Goal: Connect with others: Participate in discussion

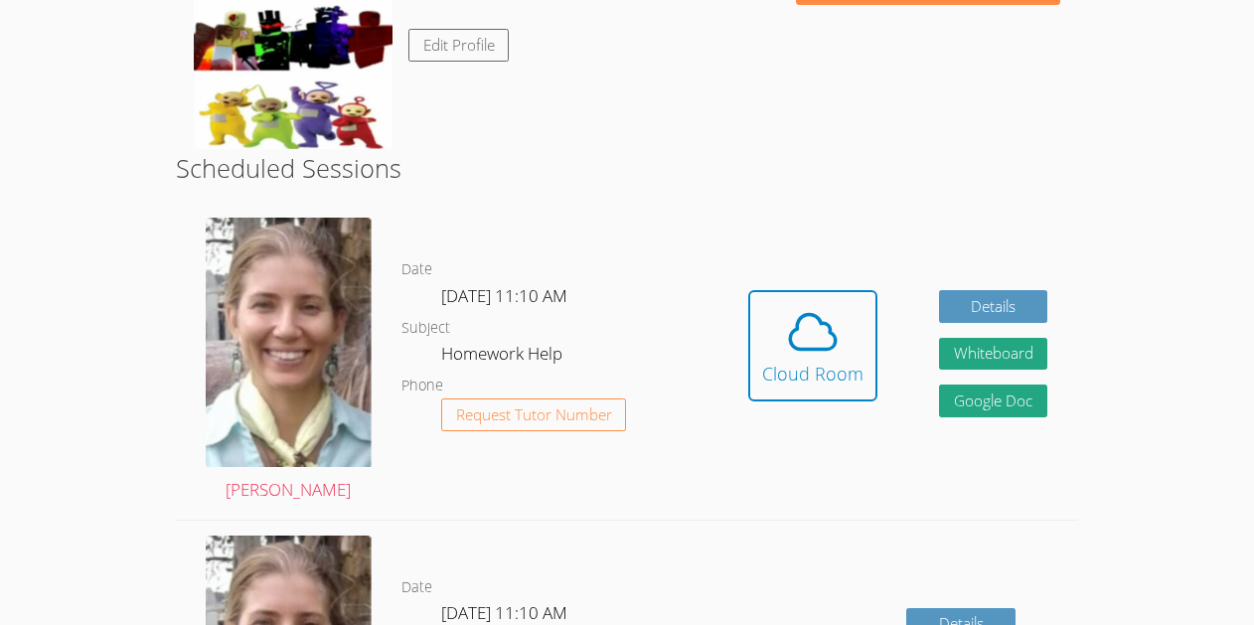
scroll to position [370, 0]
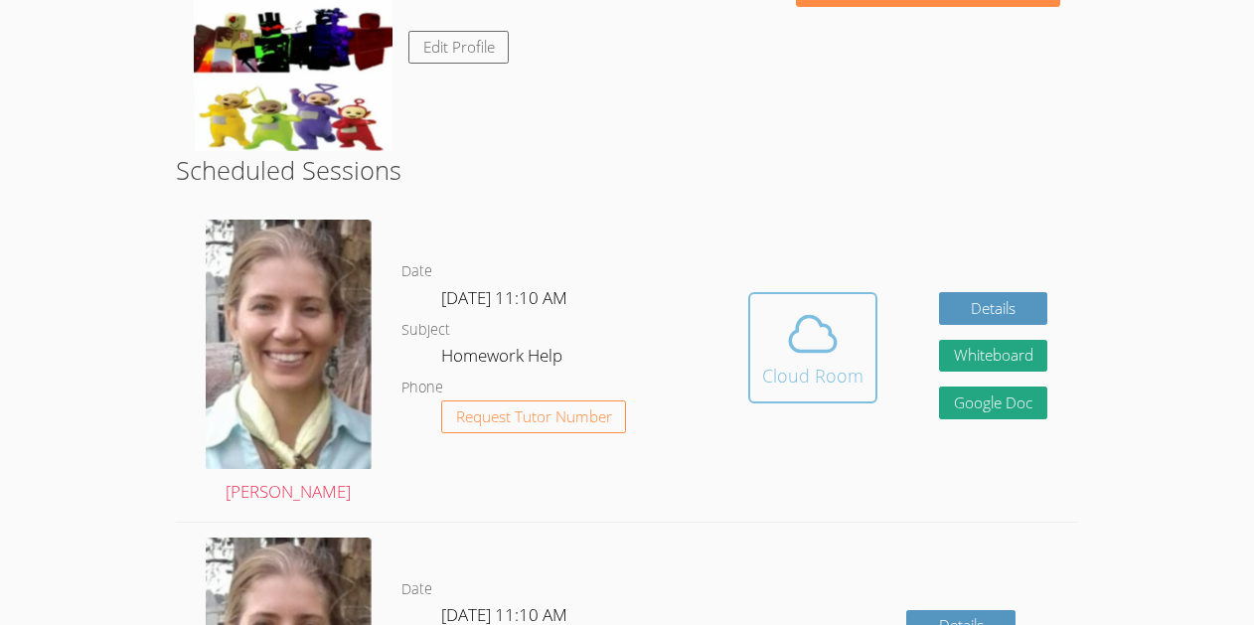
click at [769, 363] on div "Cloud Room" at bounding box center [812, 376] width 101 height 28
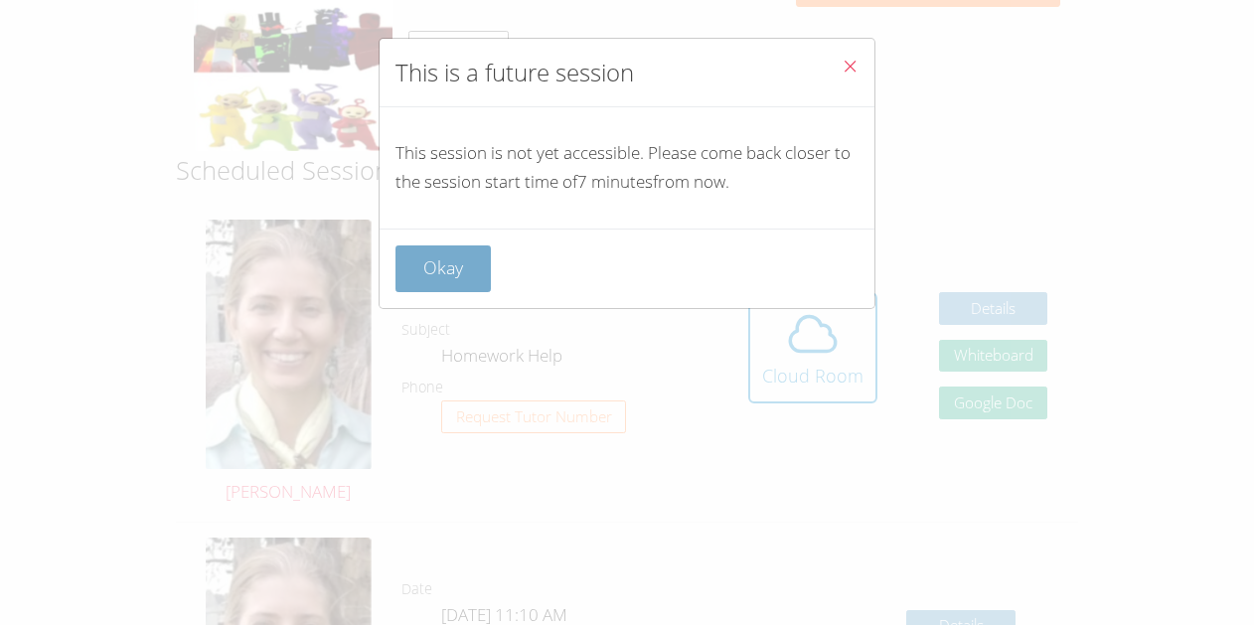
click at [413, 280] on button "Okay" at bounding box center [443, 269] width 95 height 47
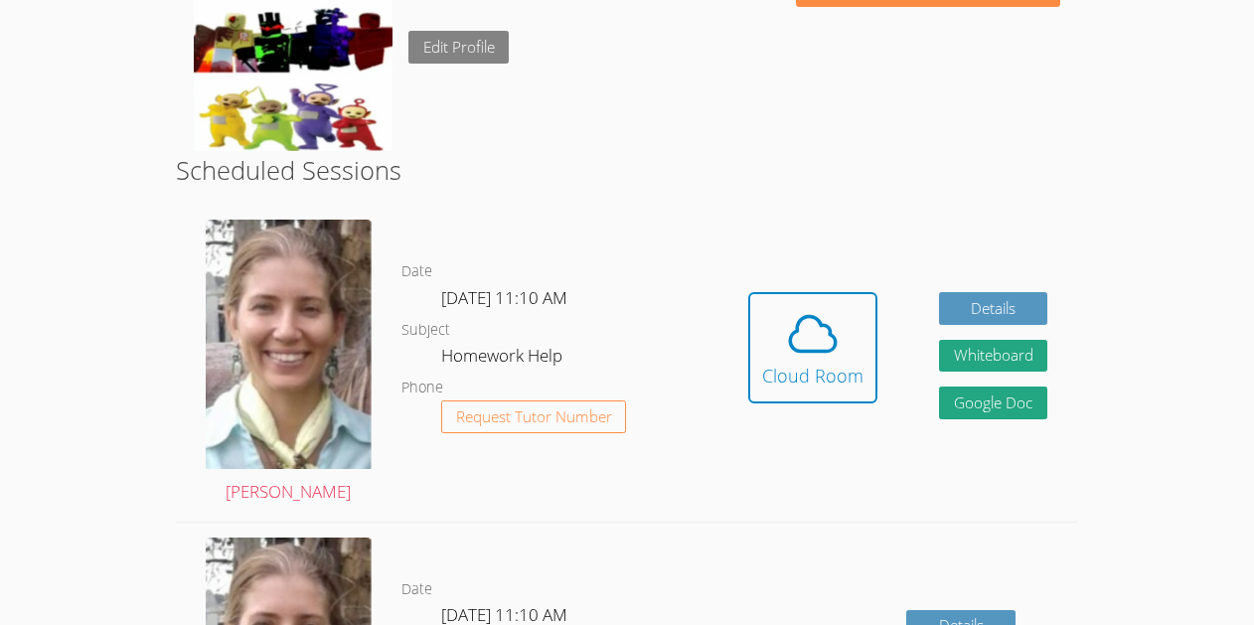
click at [444, 59] on link "Edit Profile" at bounding box center [459, 47] width 101 height 33
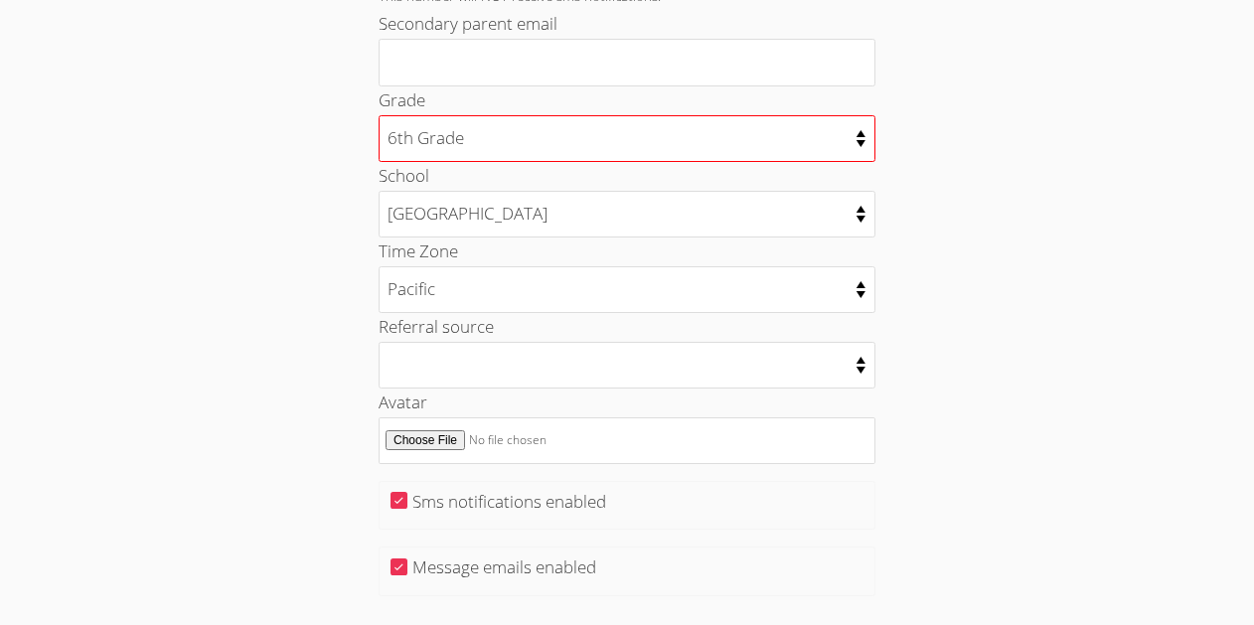
scroll to position [906, 0]
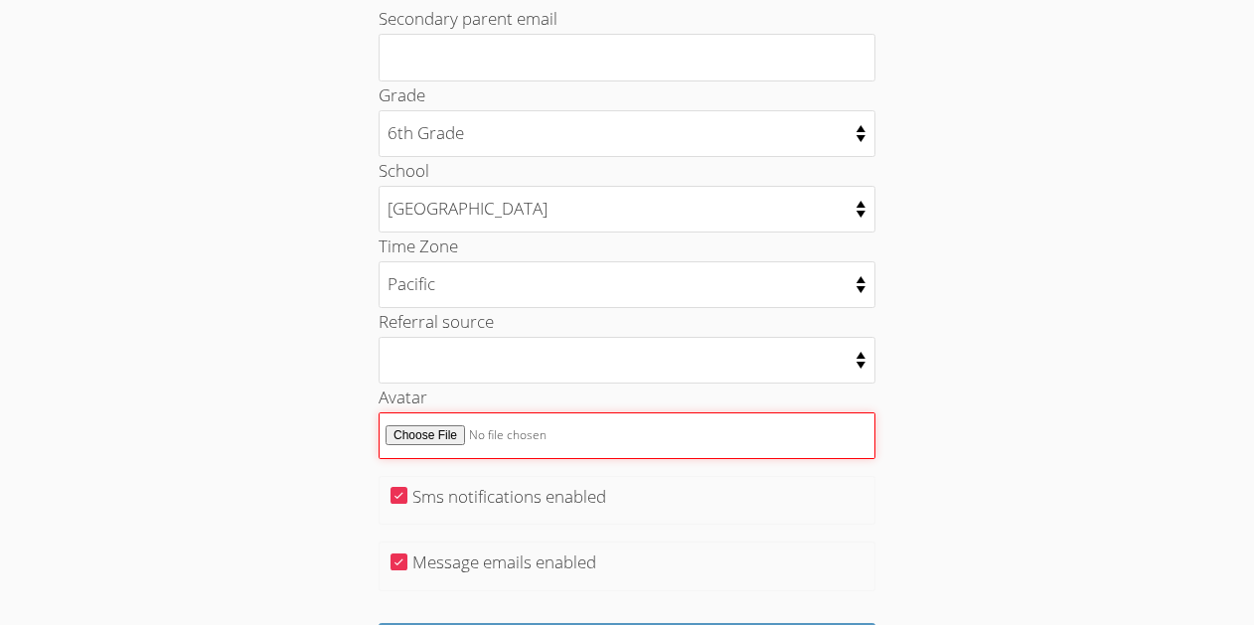
click at [408, 442] on input "Avatar" at bounding box center [627, 435] width 497 height 47
type input "C:\fakepath\Screenshot 2025-09-16 7.53.54 AM.png"
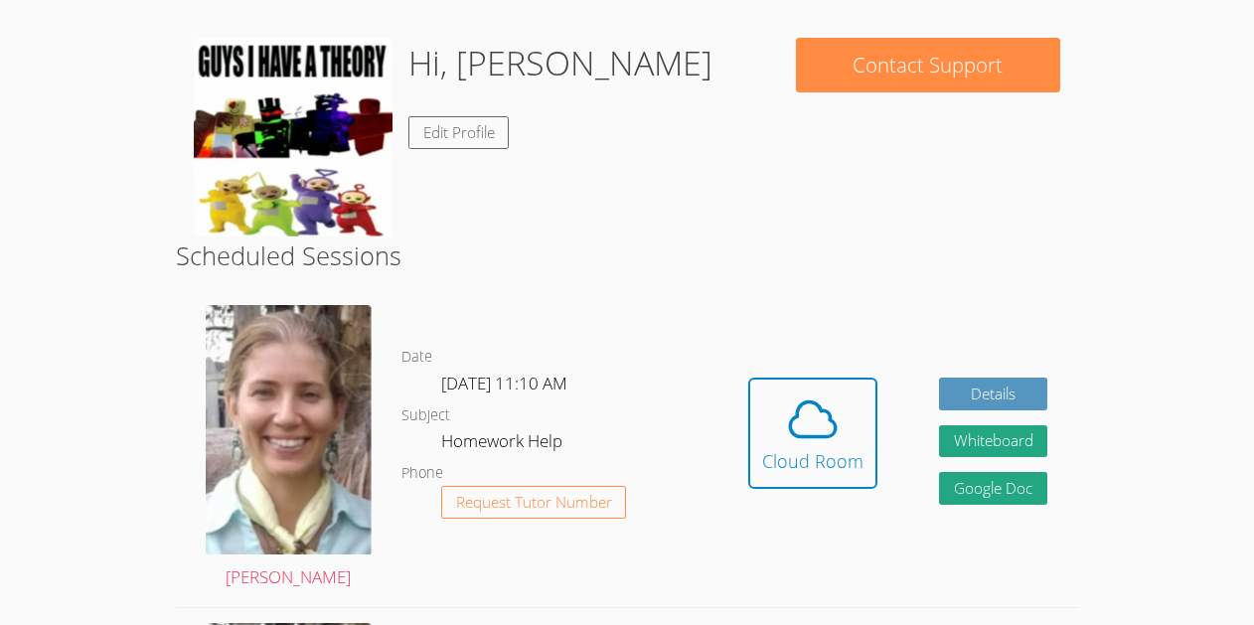
scroll to position [286, 0]
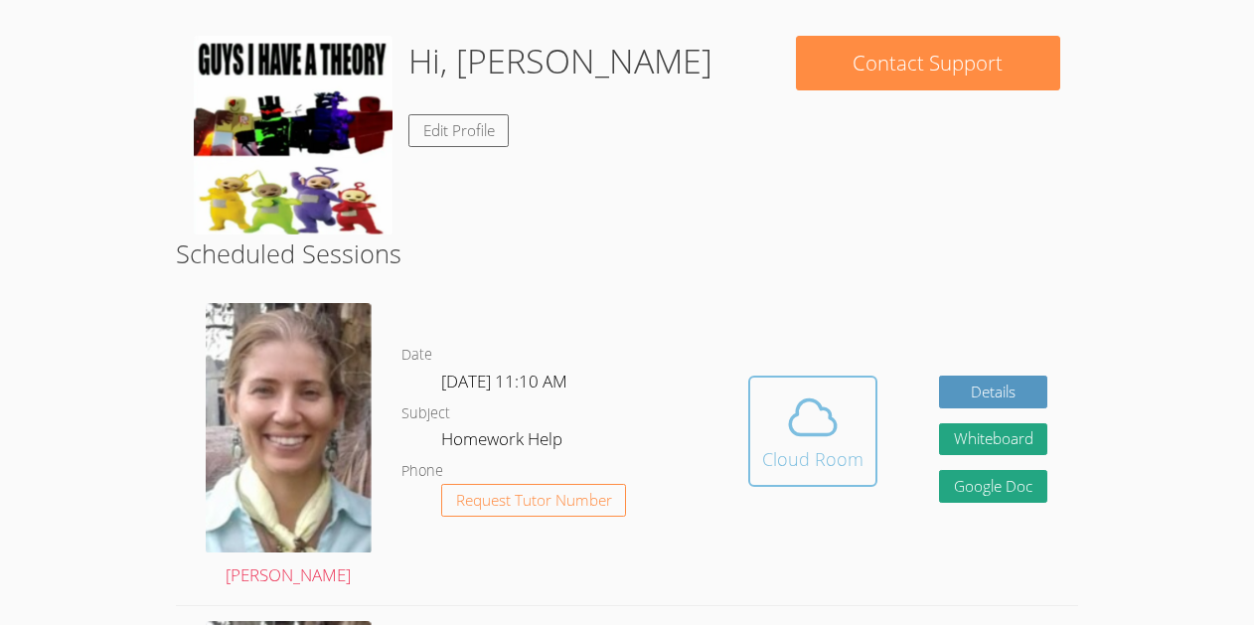
click at [851, 441] on span at bounding box center [812, 418] width 101 height 56
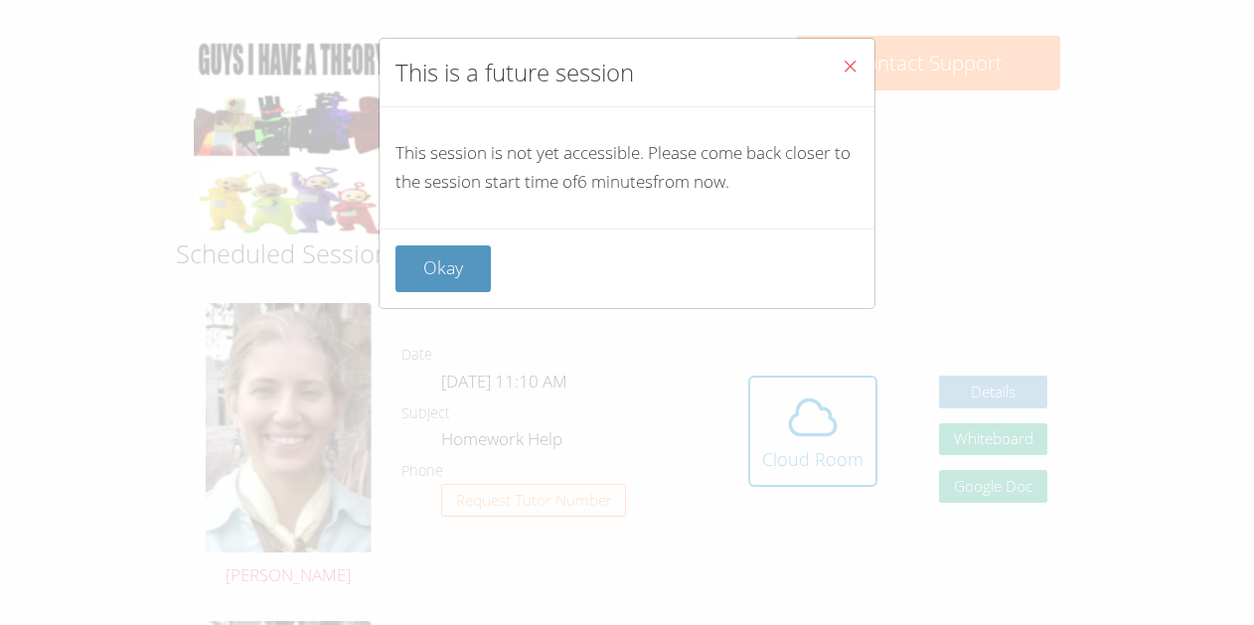
click at [842, 70] on icon "Close" at bounding box center [850, 66] width 17 height 17
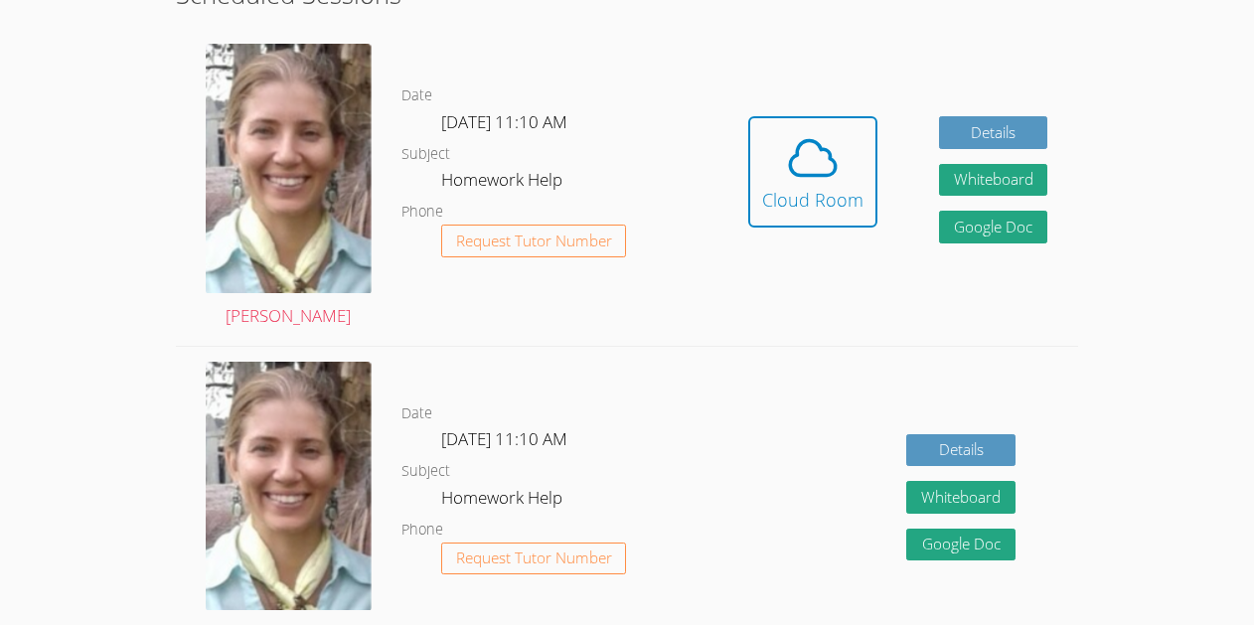
scroll to position [552, 0]
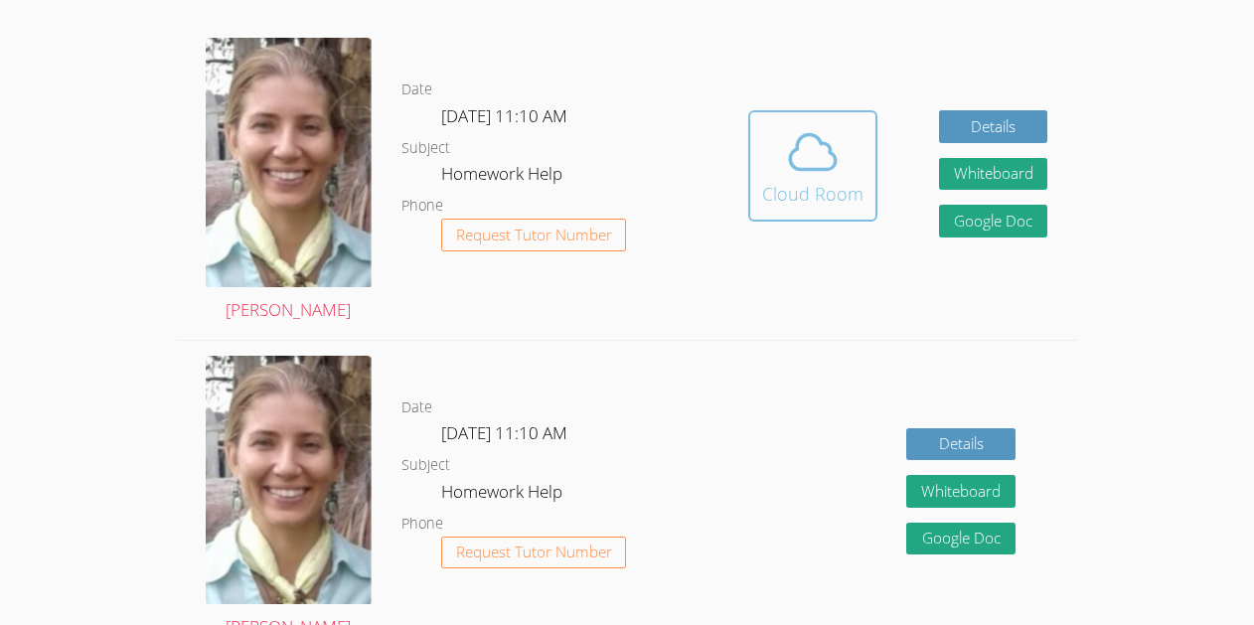
click at [787, 160] on icon at bounding box center [813, 152] width 56 height 56
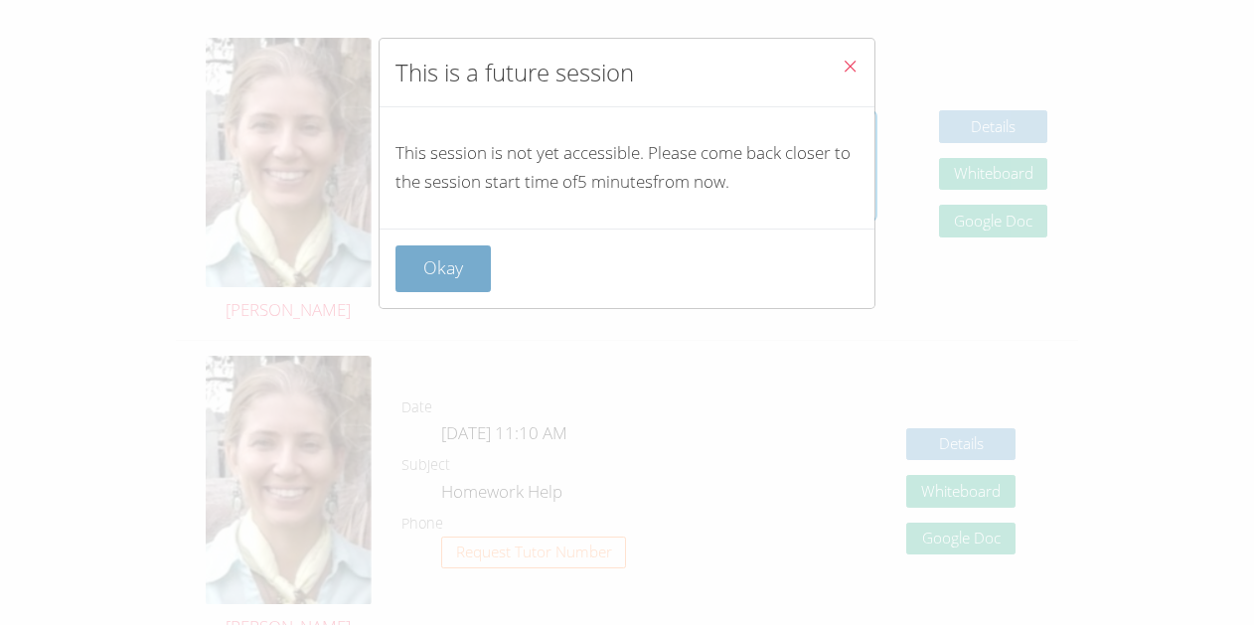
click at [424, 275] on button "Okay" at bounding box center [443, 269] width 95 height 47
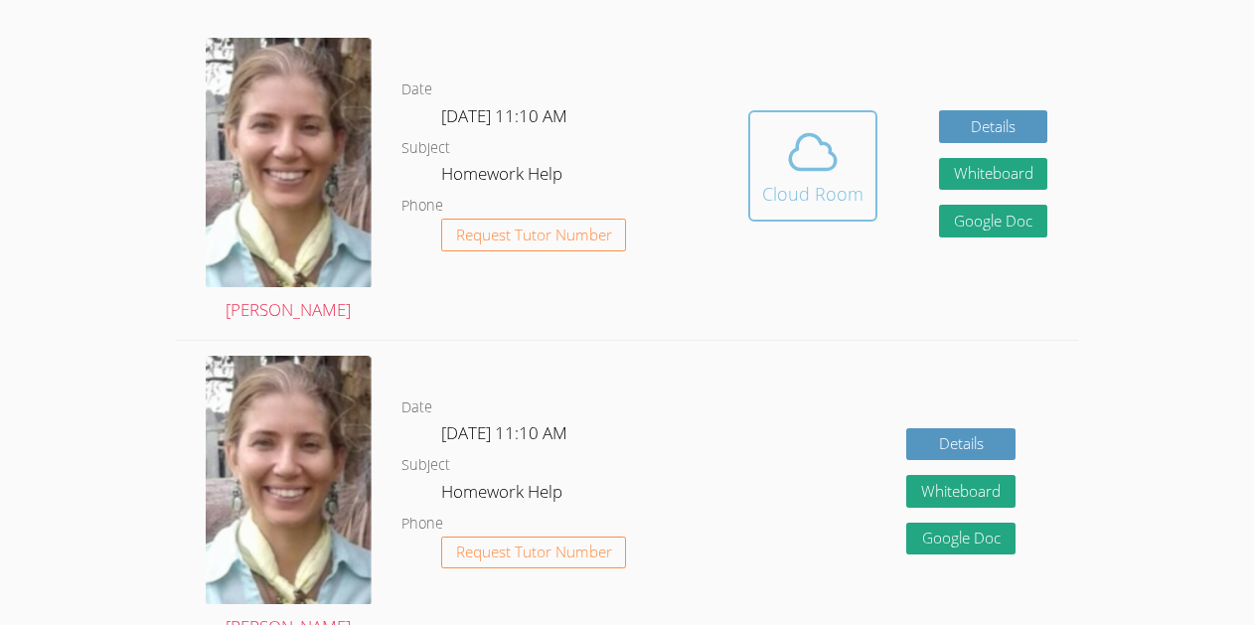
click at [840, 189] on div "Cloud Room" at bounding box center [812, 194] width 101 height 28
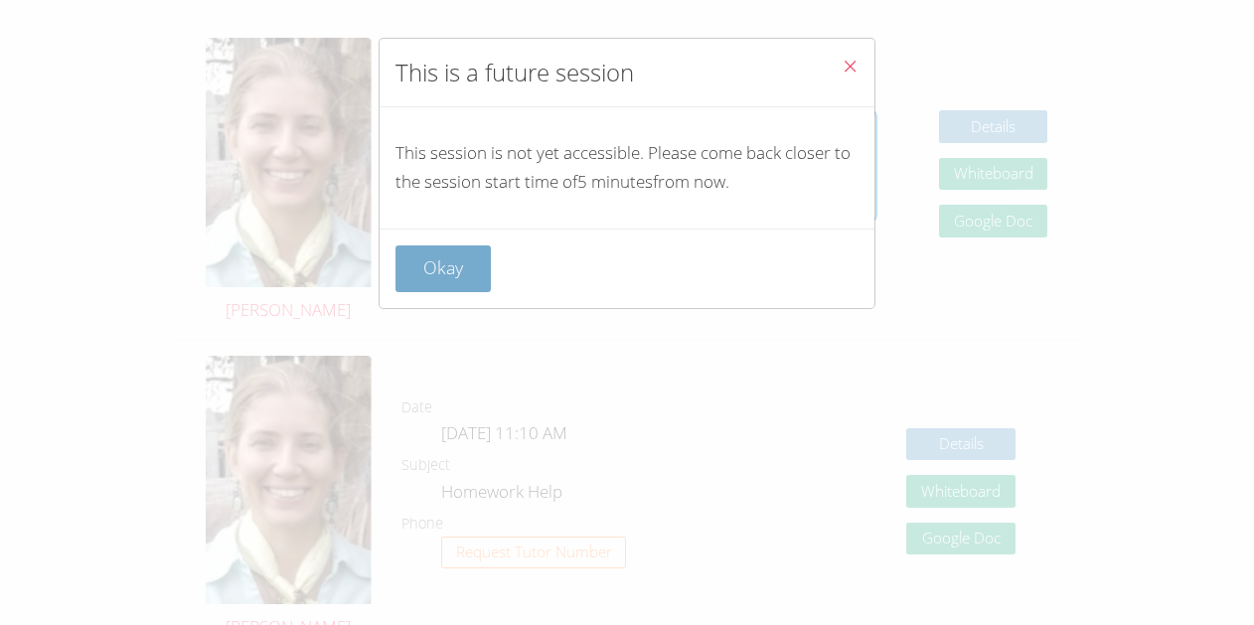
click at [406, 268] on button "Okay" at bounding box center [443, 269] width 95 height 47
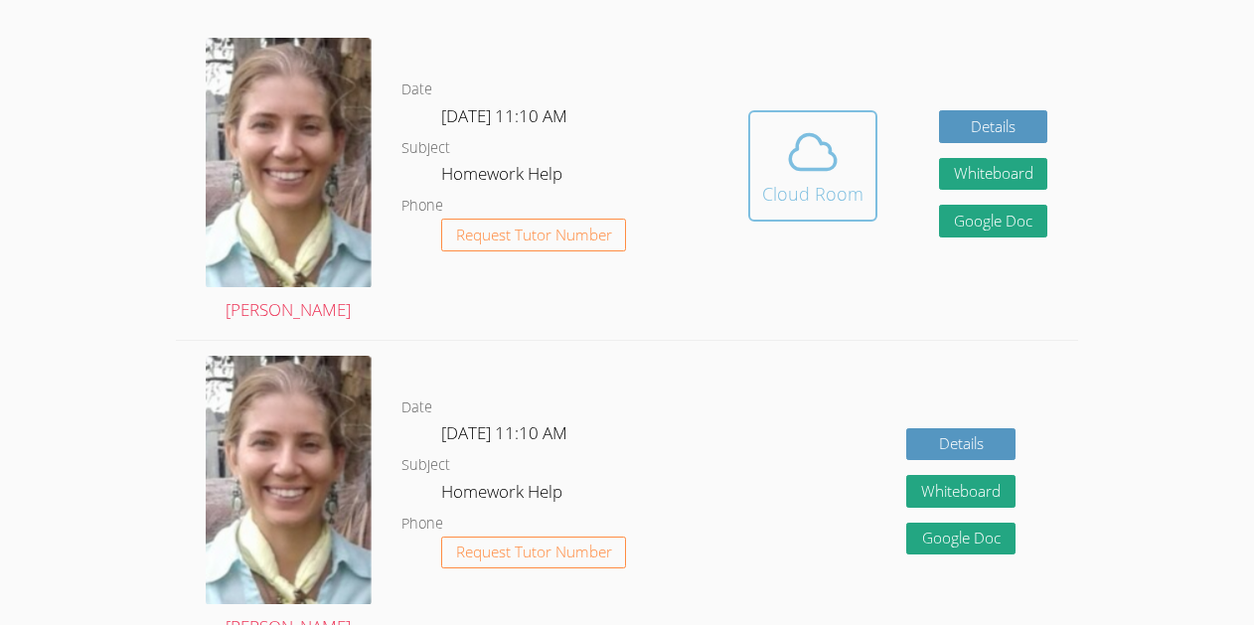
click at [792, 159] on icon at bounding box center [813, 152] width 56 height 56
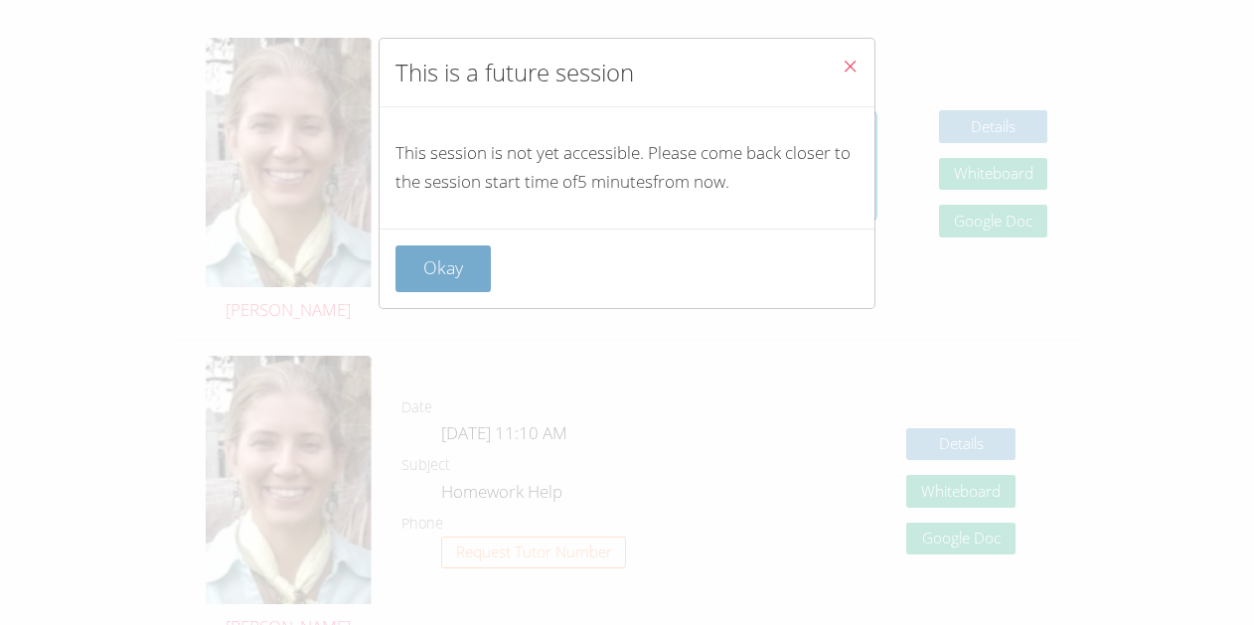
click at [460, 285] on button "Okay" at bounding box center [443, 269] width 95 height 47
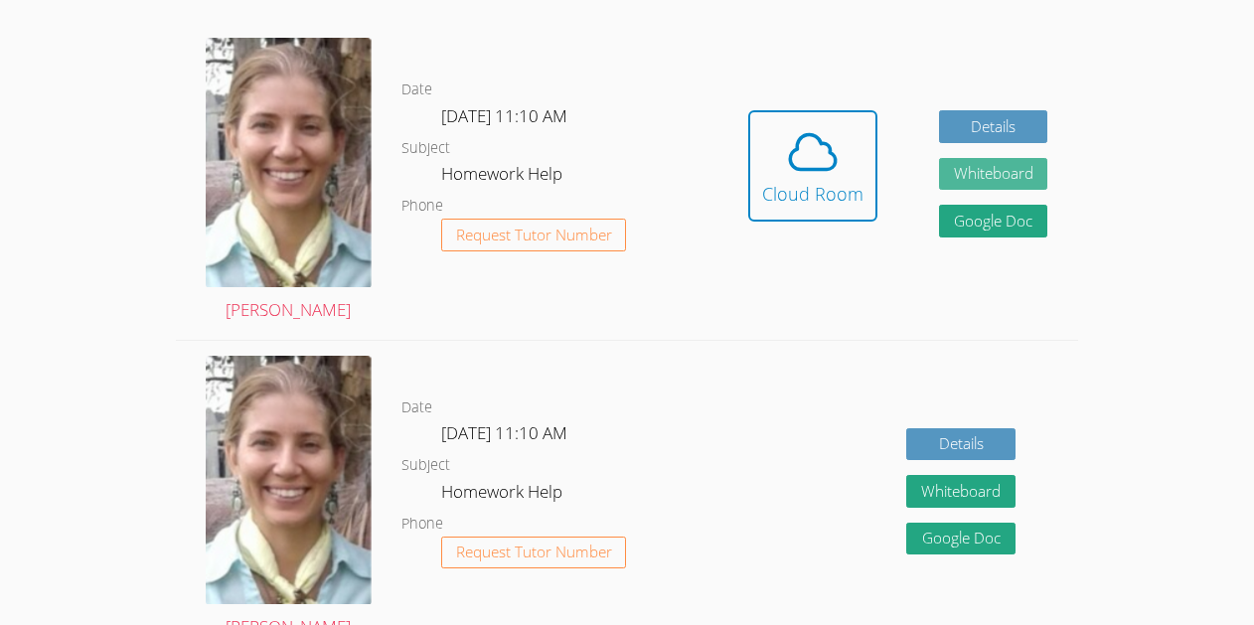
click at [1034, 177] on button "Whiteboard" at bounding box center [993, 174] width 109 height 33
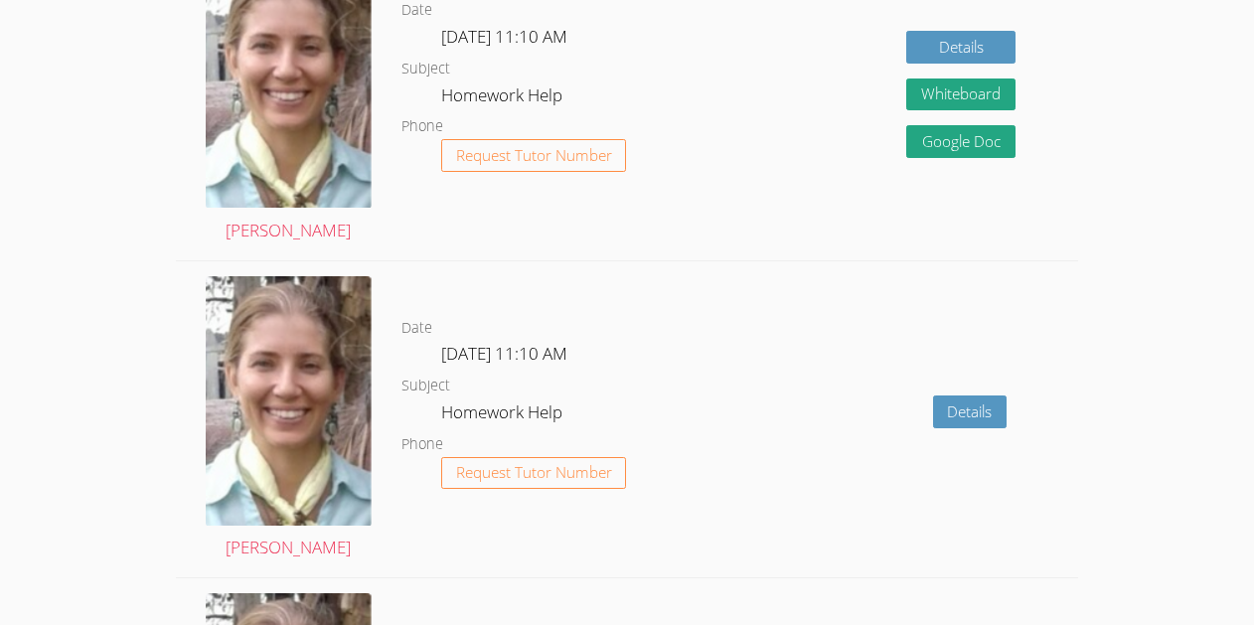
scroll to position [1274, 0]
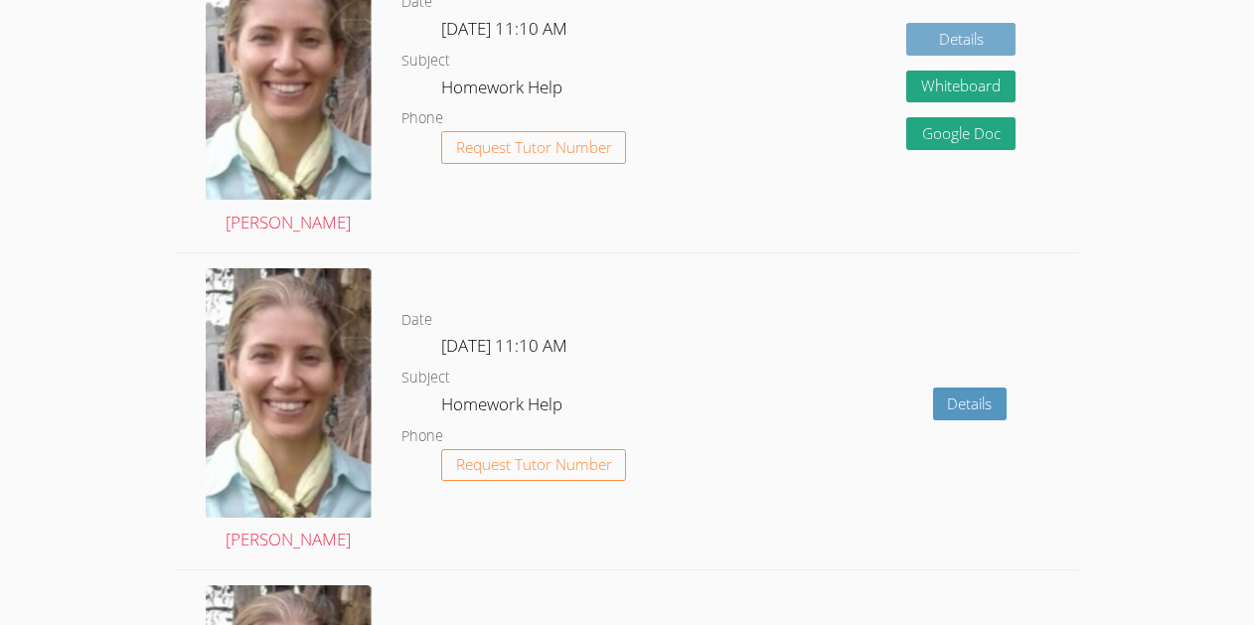
click at [934, 39] on link "Details" at bounding box center [960, 39] width 109 height 33
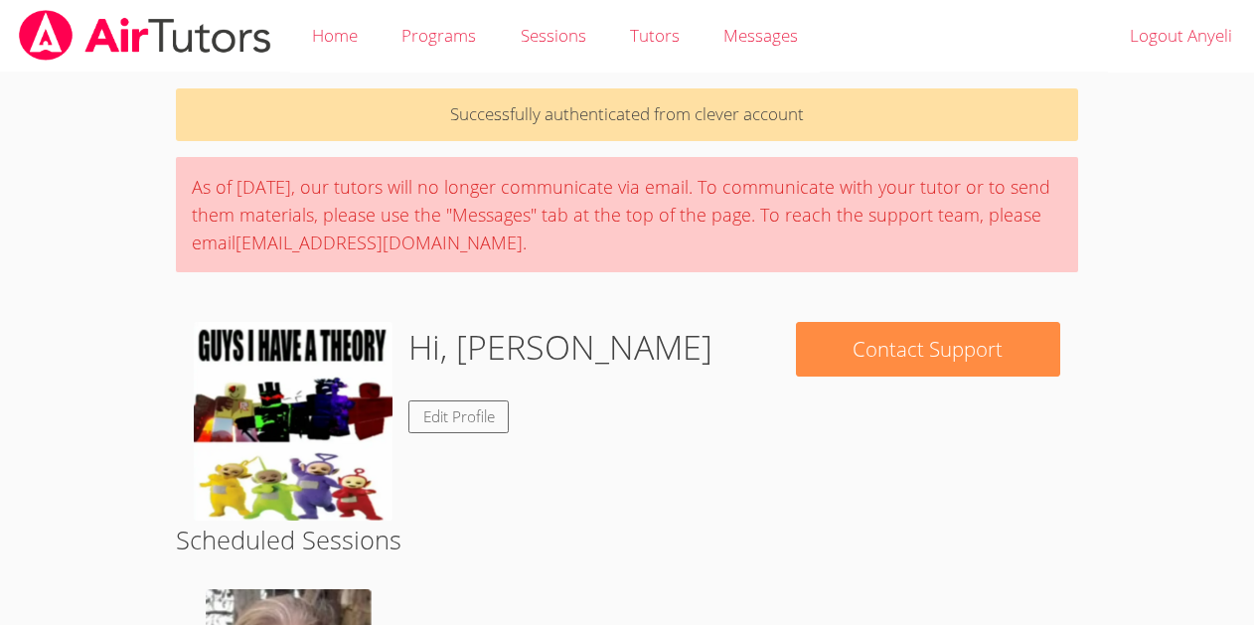
scroll to position [1274, 0]
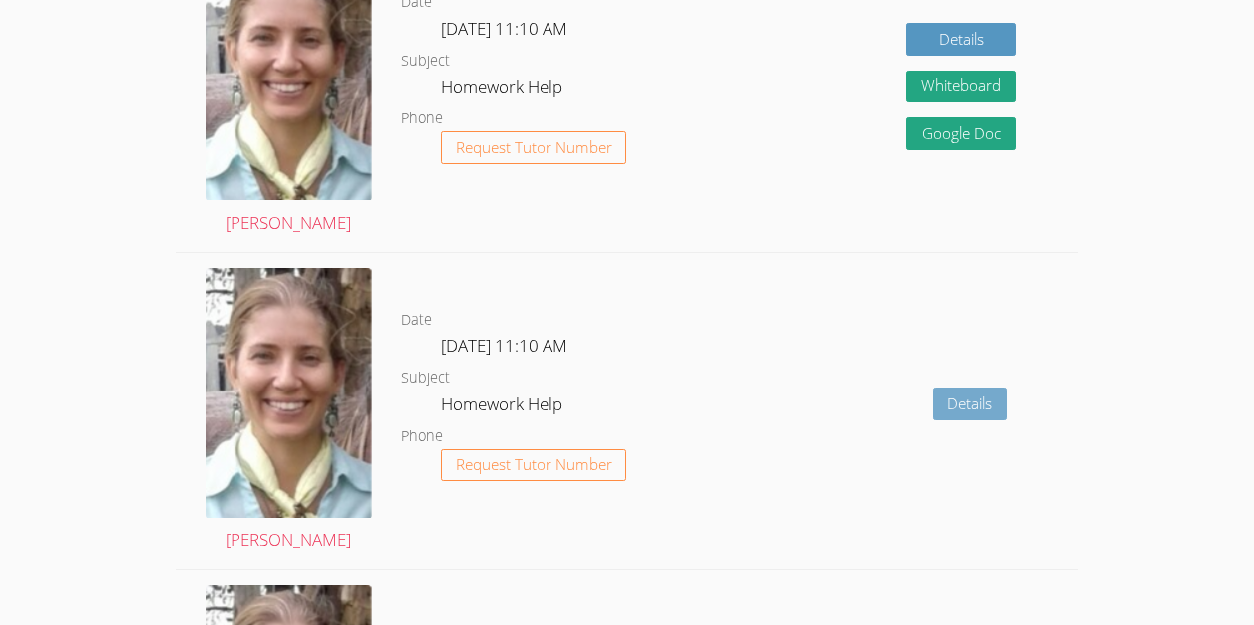
click at [949, 392] on link "Details" at bounding box center [970, 404] width 75 height 33
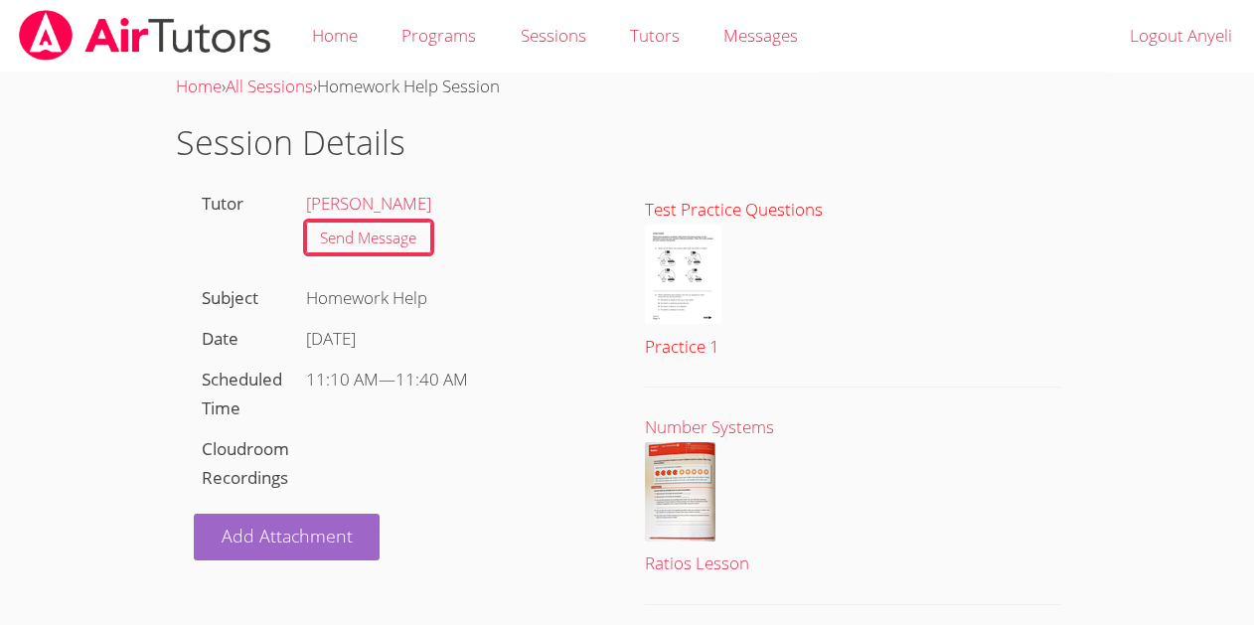
click at [706, 296] on img at bounding box center [683, 274] width 77 height 99
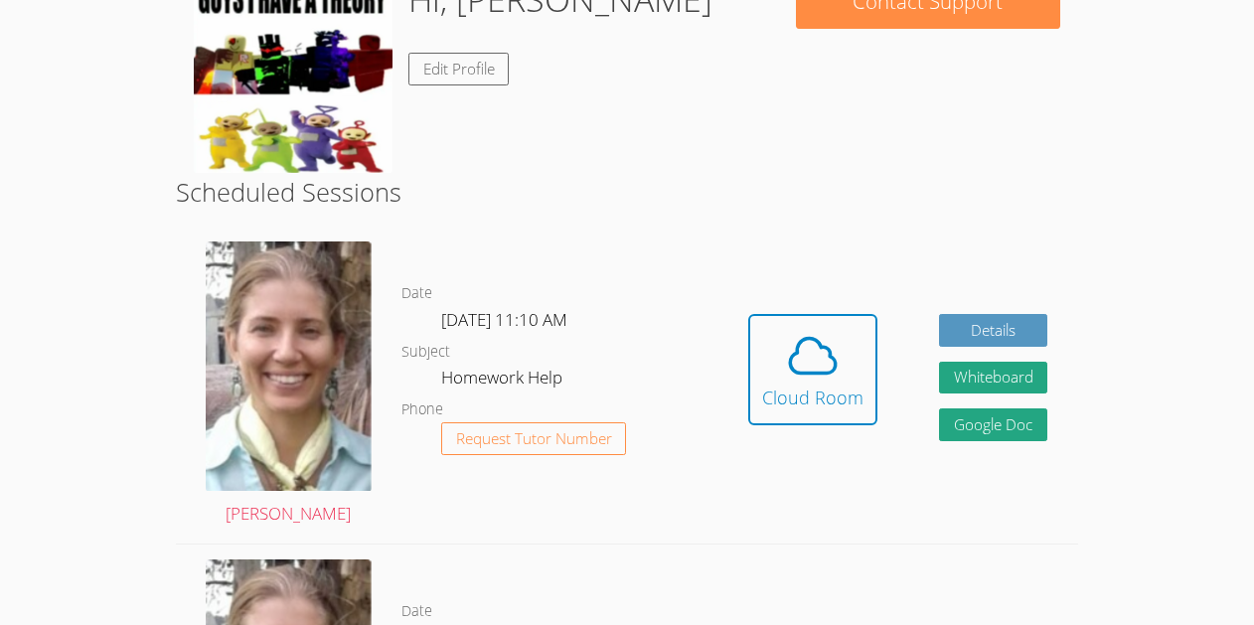
scroll to position [352, 0]
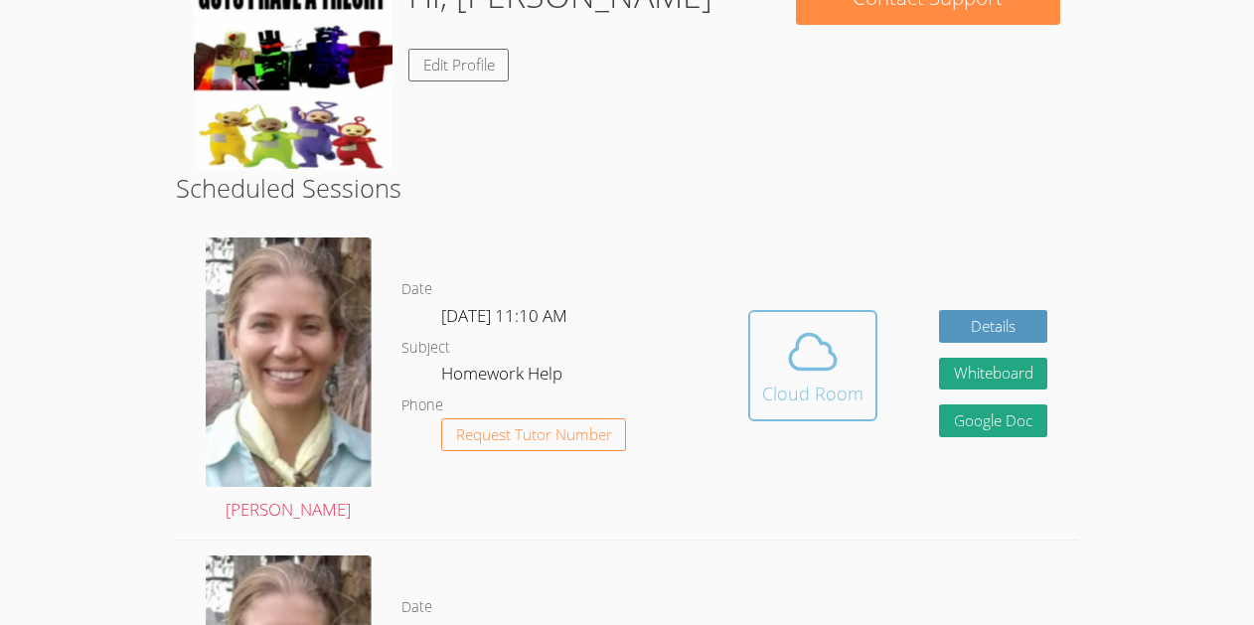
click at [826, 322] on button "Cloud Room" at bounding box center [812, 365] width 129 height 111
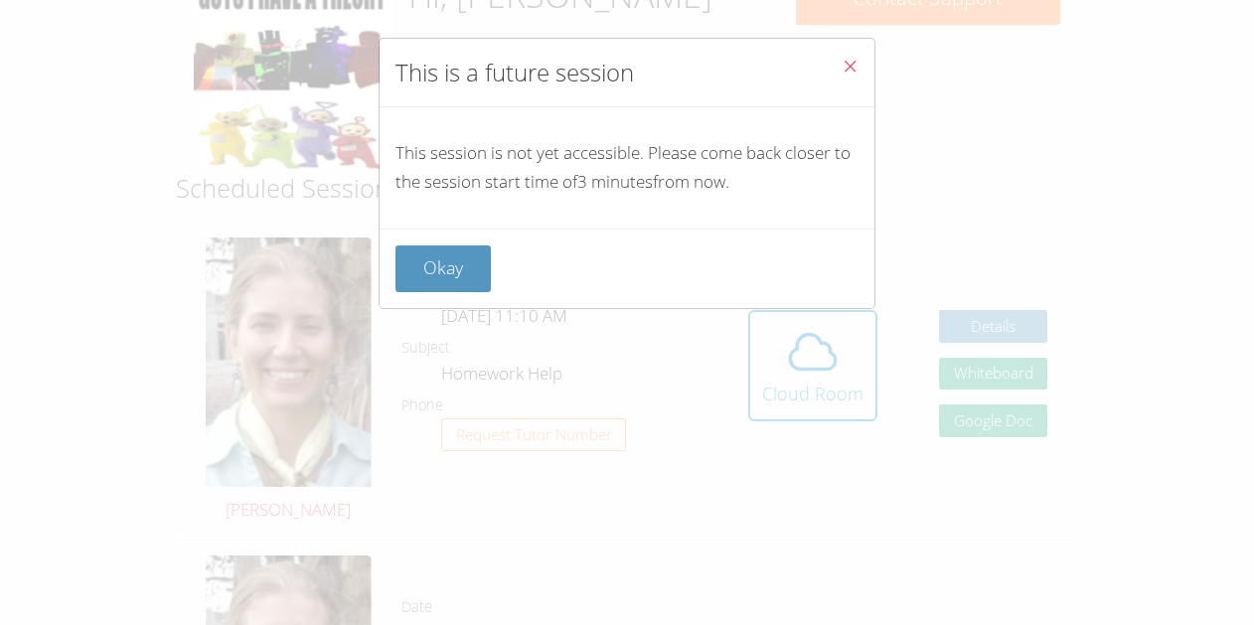
click at [850, 69] on icon "Close" at bounding box center [850, 66] width 17 height 17
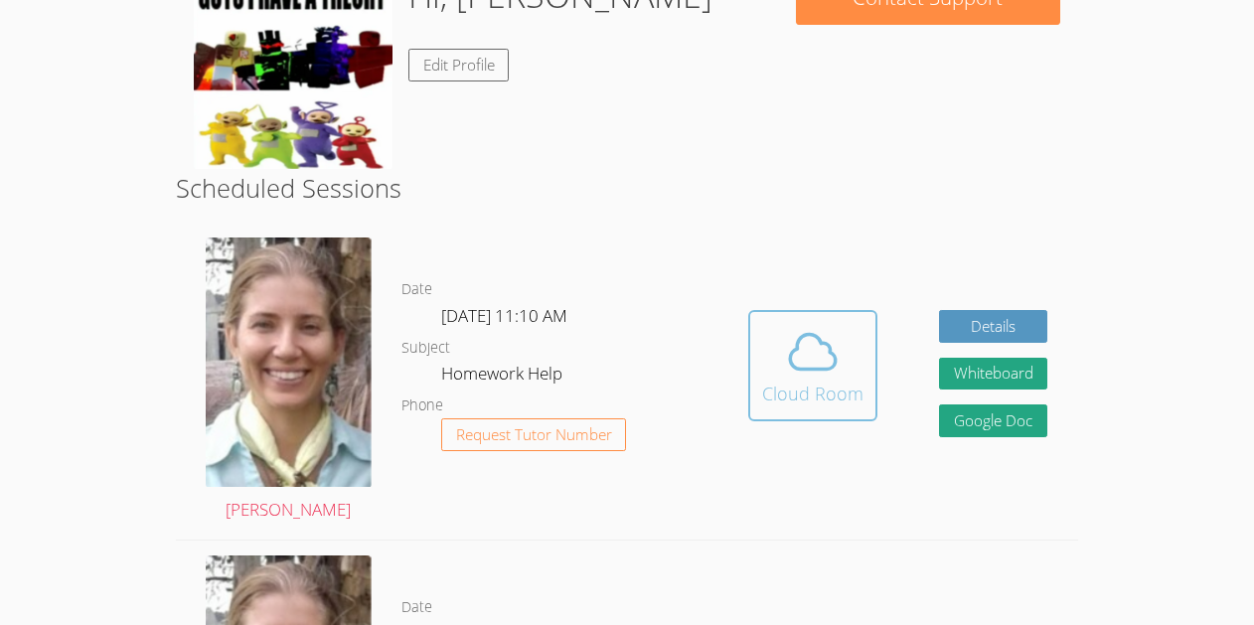
click at [771, 361] on span at bounding box center [812, 352] width 101 height 56
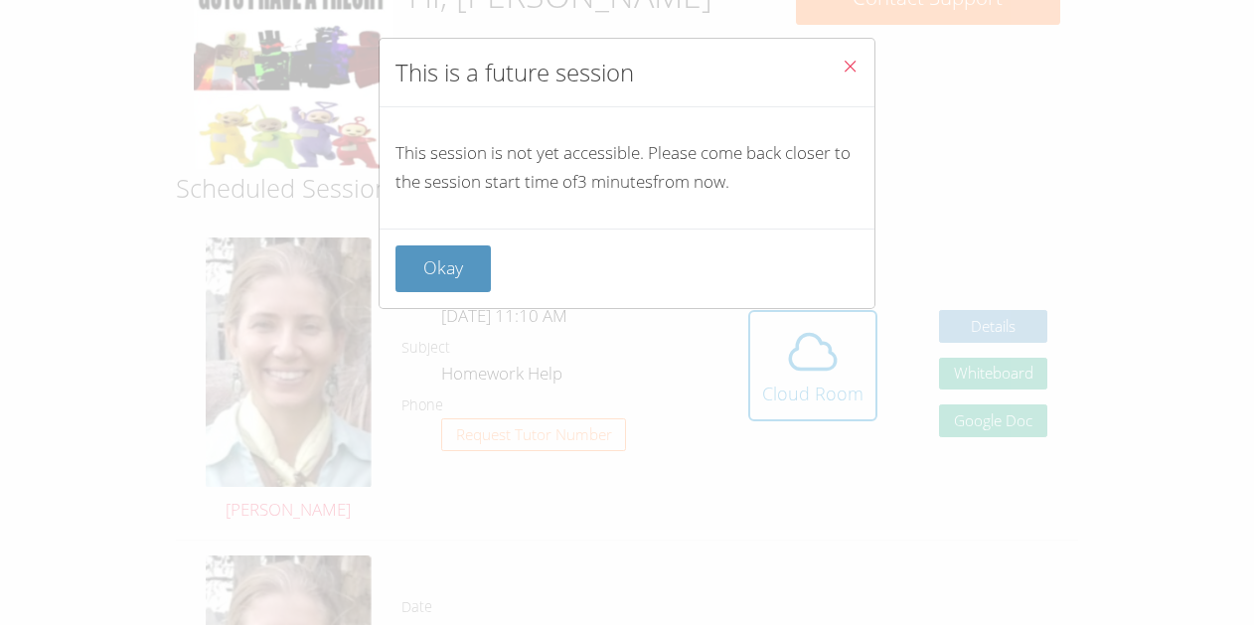
click at [866, 52] on button "Close" at bounding box center [850, 69] width 49 height 61
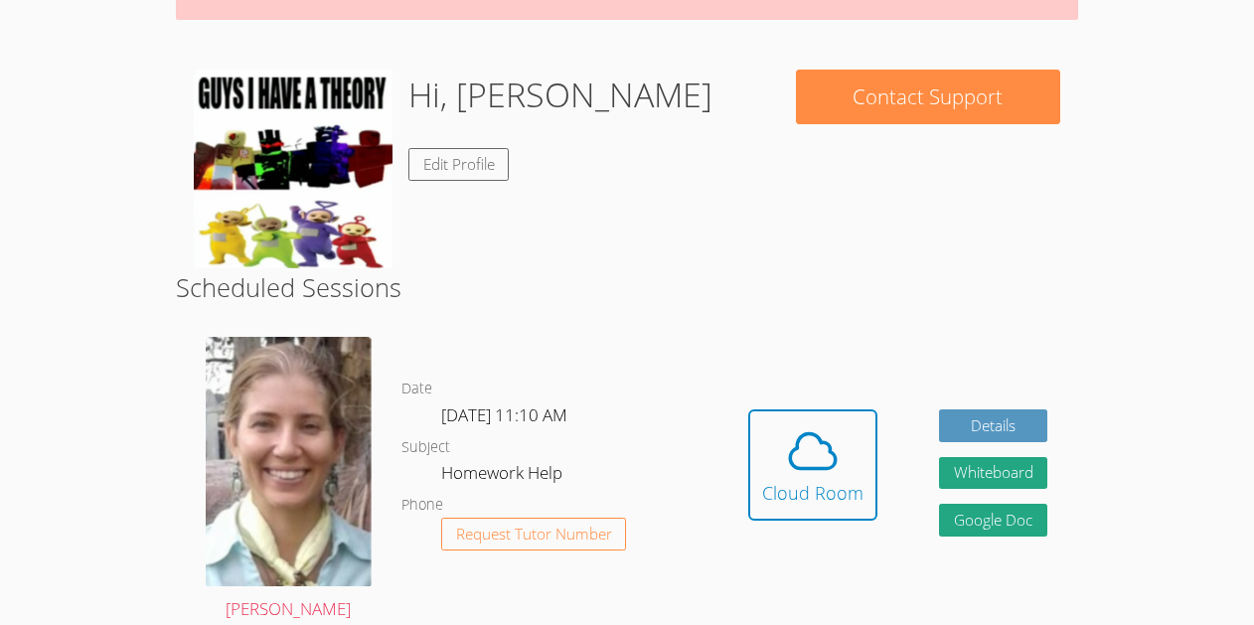
scroll to position [253, 0]
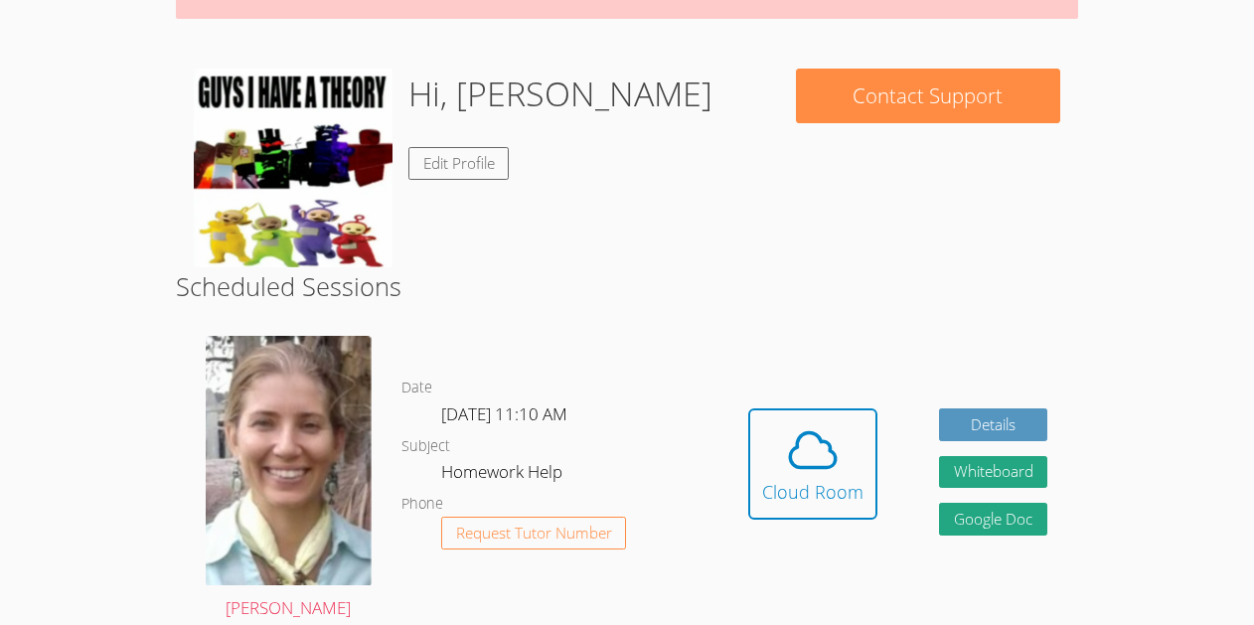
click at [314, 146] on img at bounding box center [293, 168] width 199 height 199
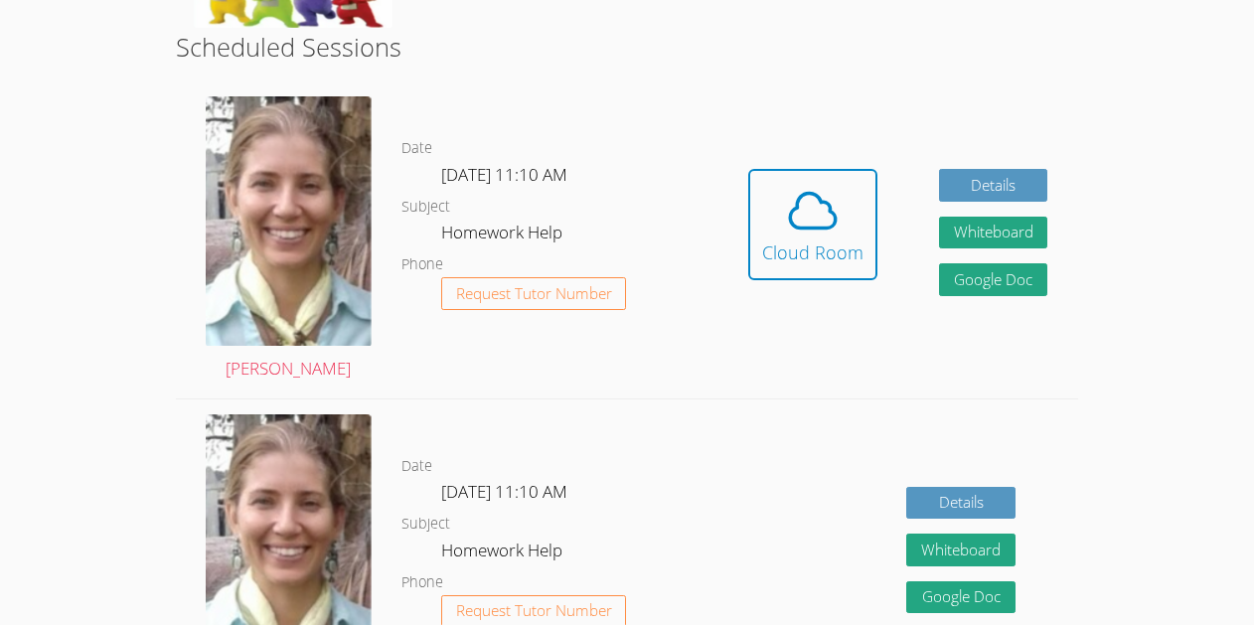
scroll to position [499, 0]
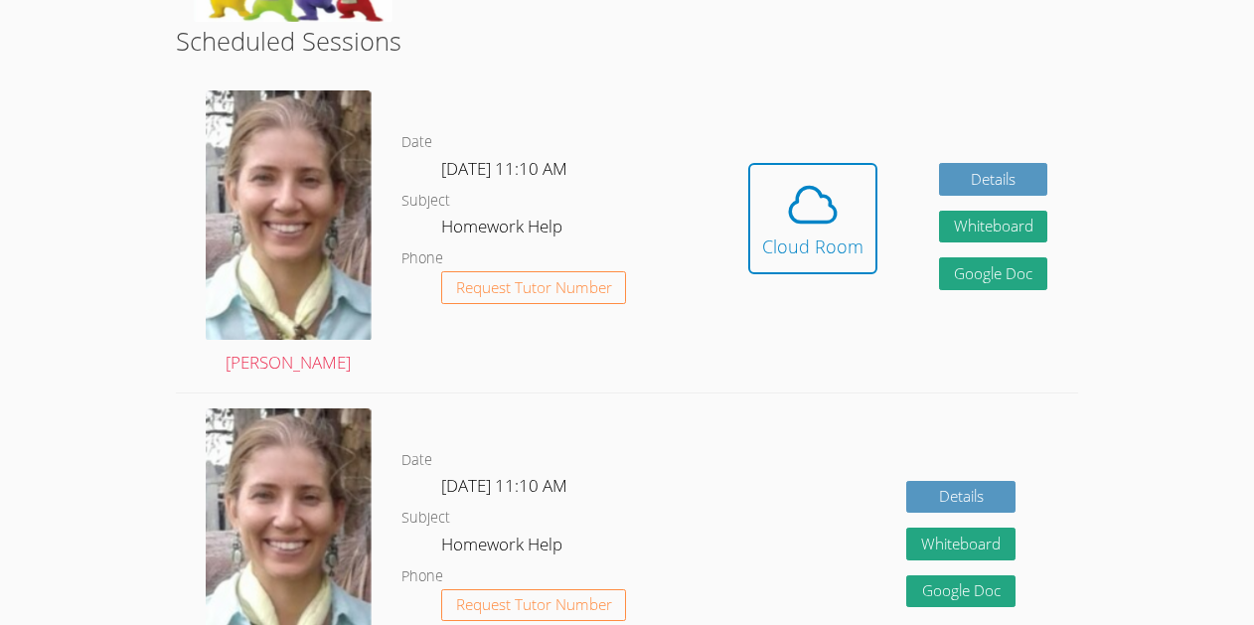
click at [767, 269] on button "Cloud Room" at bounding box center [812, 218] width 129 height 111
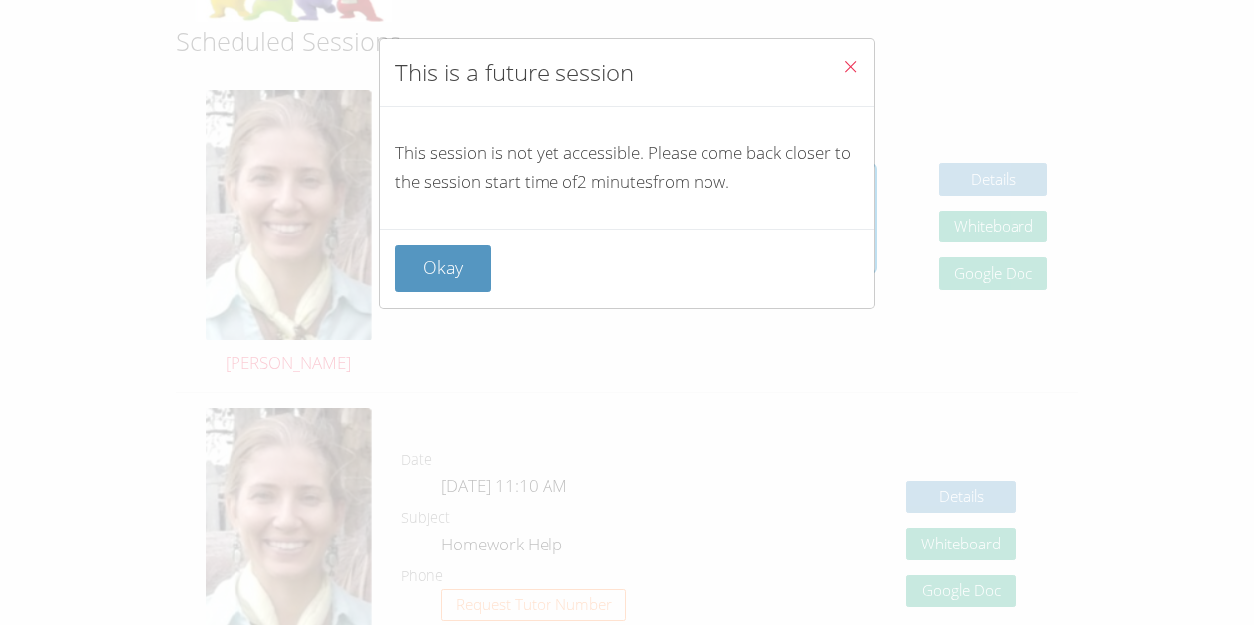
click at [855, 76] on span "Close" at bounding box center [850, 68] width 17 height 23
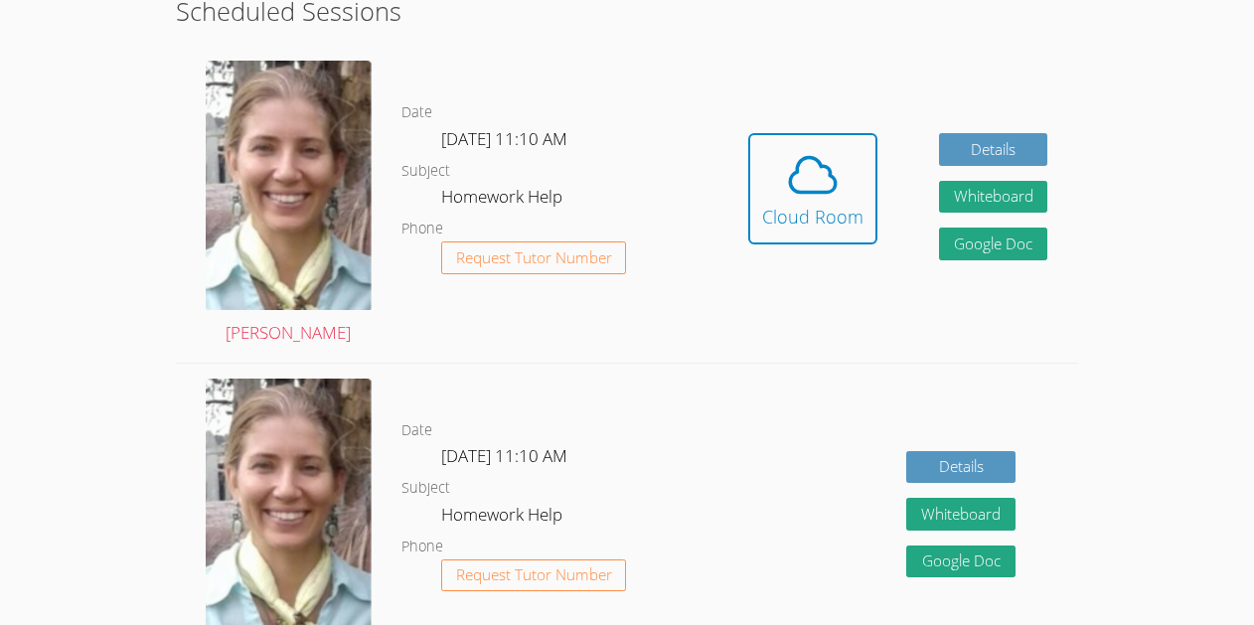
scroll to position [519, 0]
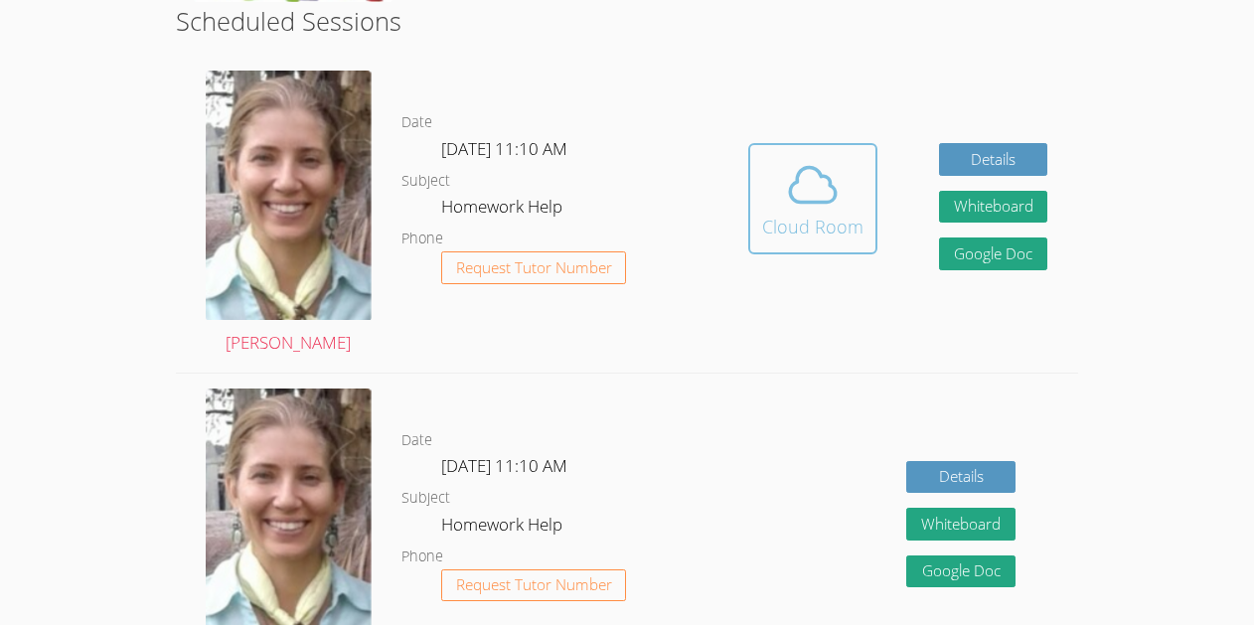
click at [777, 178] on span at bounding box center [812, 185] width 101 height 56
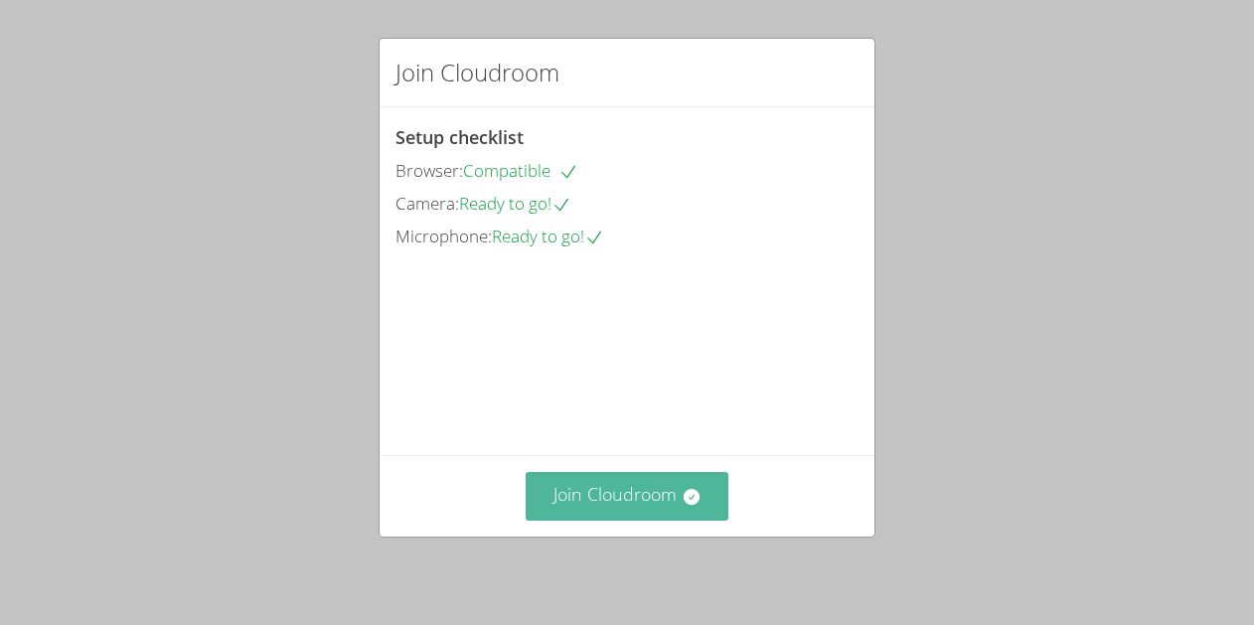
click at [679, 503] on button "Join Cloudroom" at bounding box center [628, 496] width 204 height 49
